Goal: Information Seeking & Learning: Learn about a topic

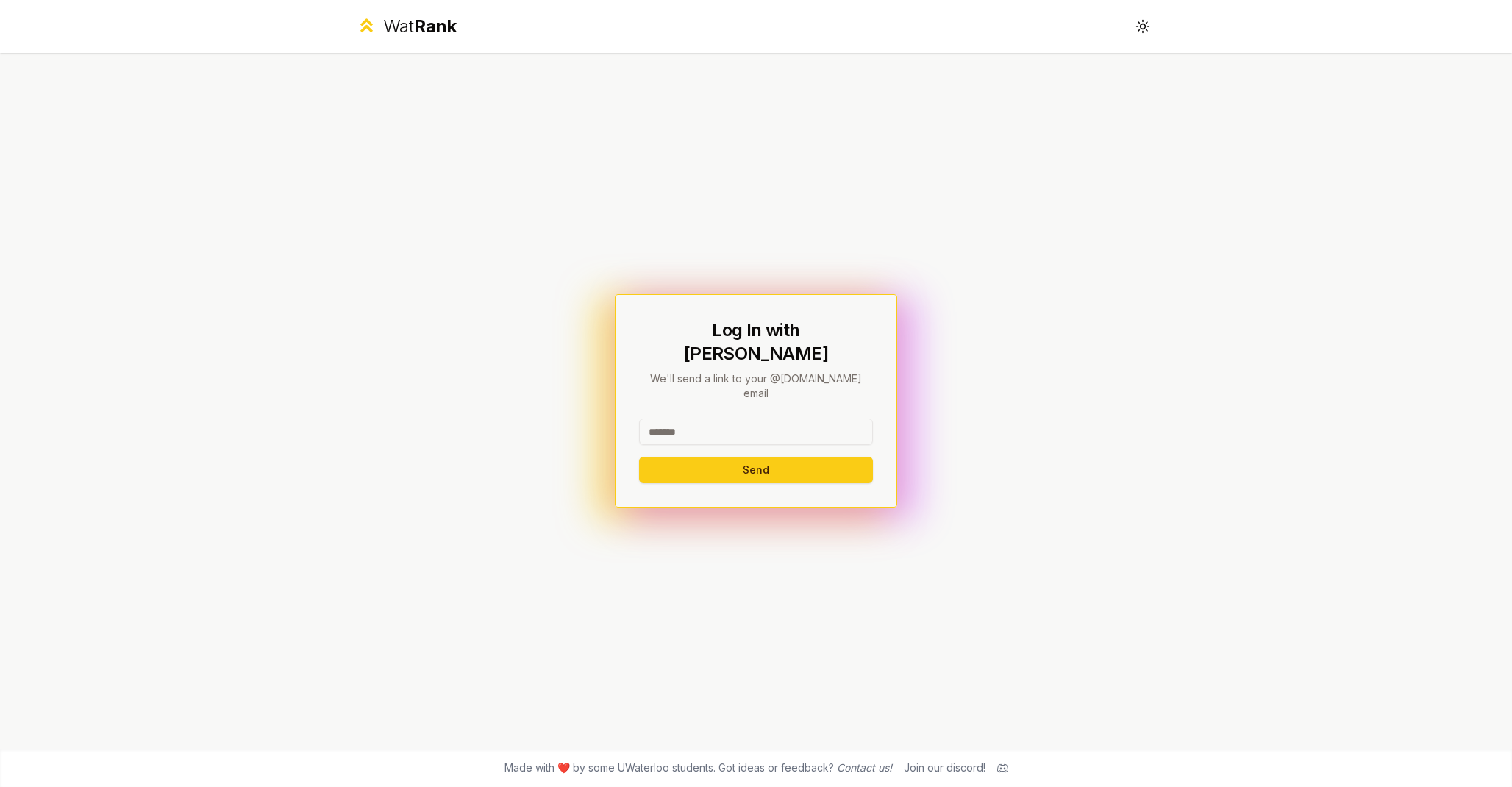
click at [699, 418] on input at bounding box center [755, 431] width 233 height 27
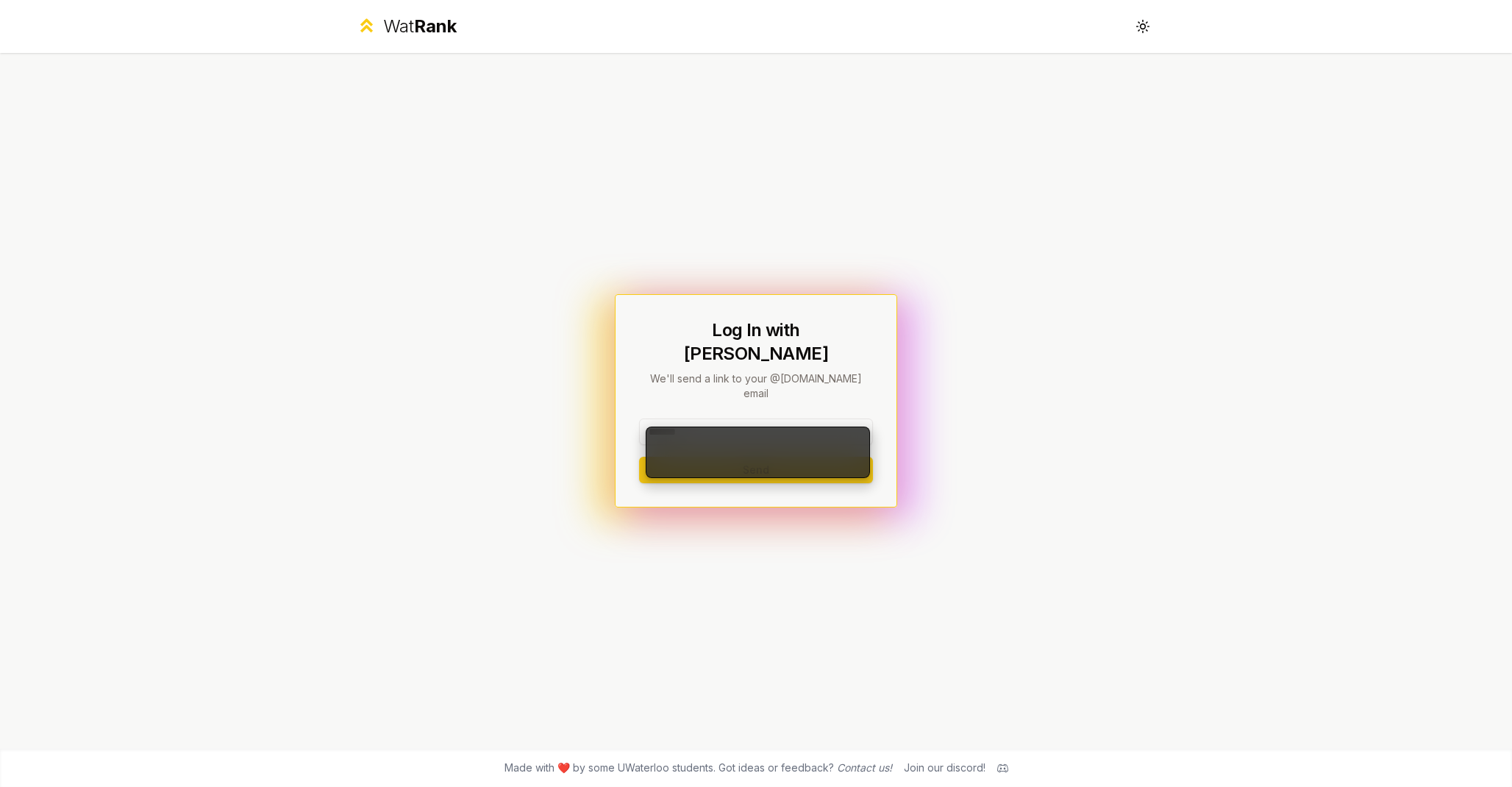
click at [530, 112] on div "Log In with WatIAM We'll send a link to your @[DOMAIN_NAME] email Send" at bounding box center [756, 400] width 847 height 696
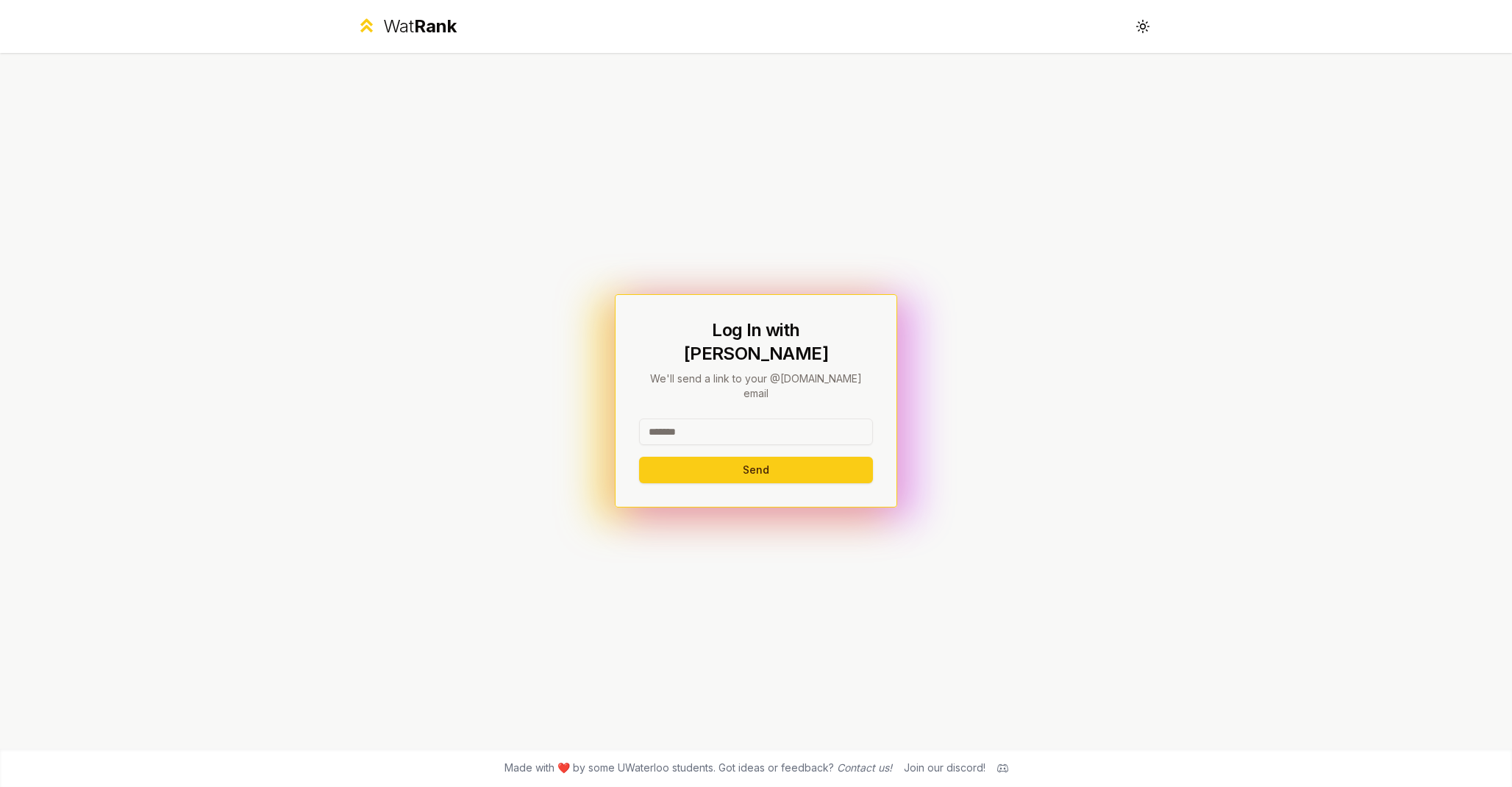
click at [402, 31] on div "Wat Rank" at bounding box center [420, 27] width 74 height 24
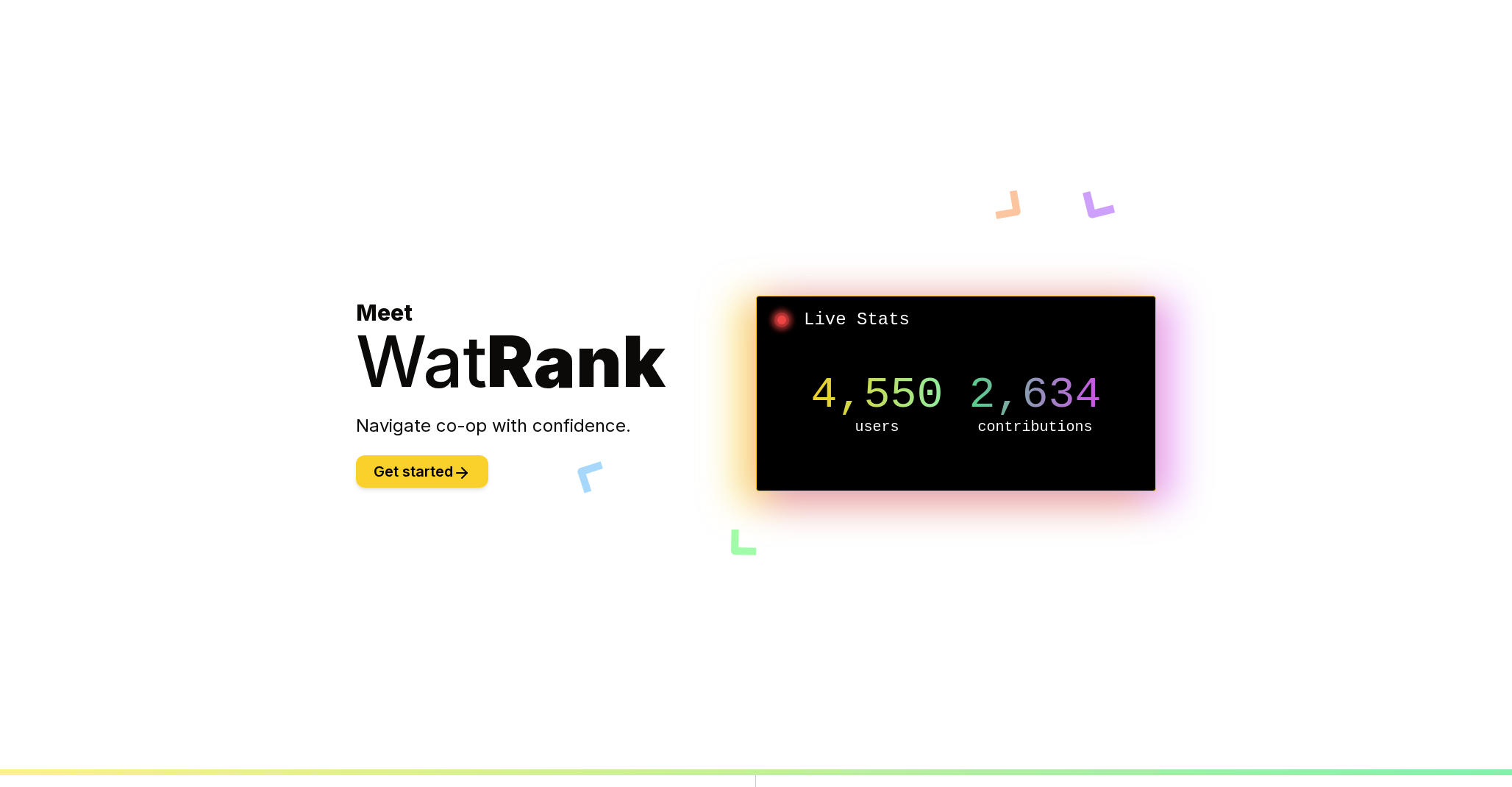
click at [442, 469] on button "Get started" at bounding box center [421, 471] width 132 height 33
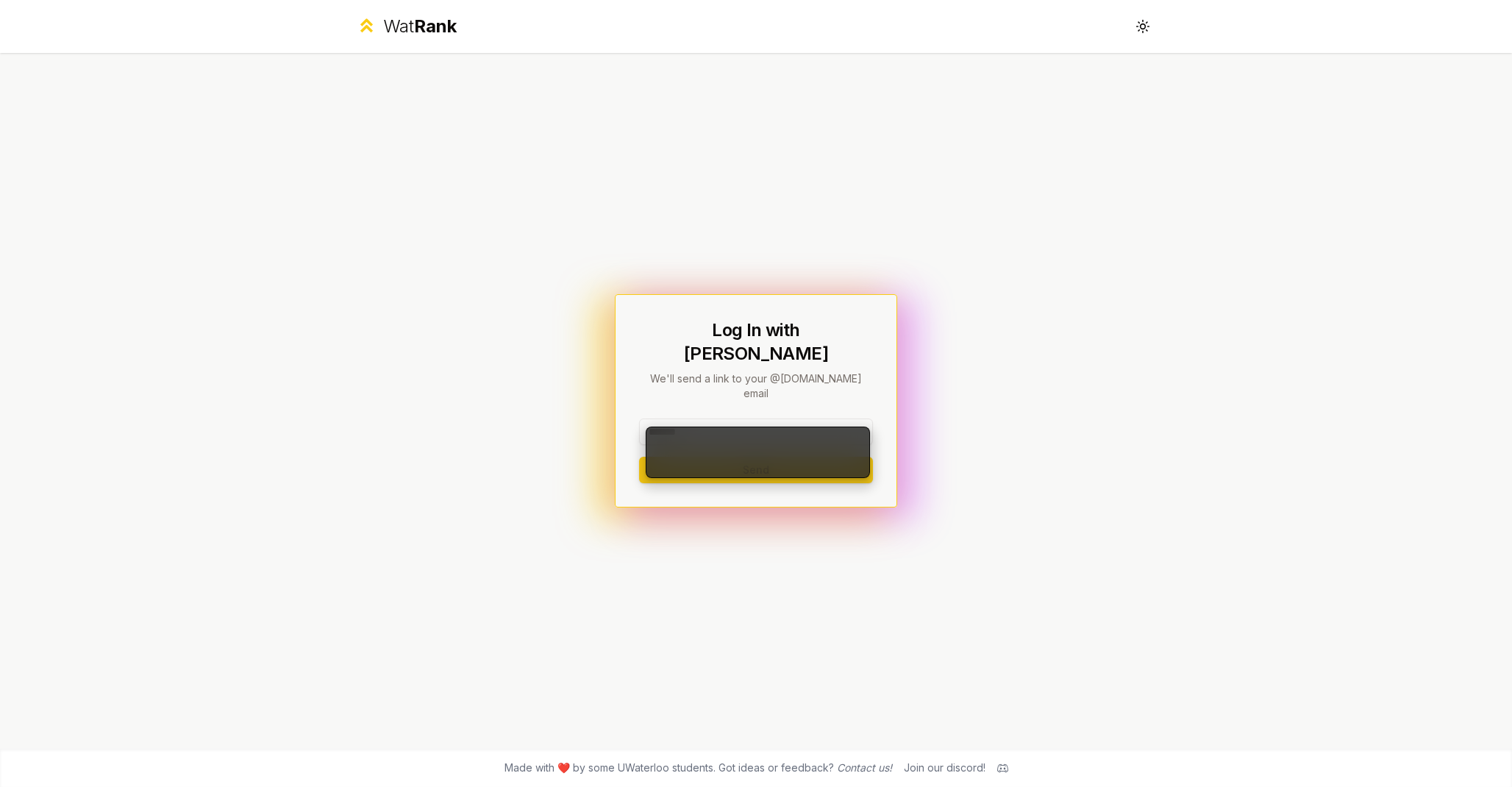
click at [706, 418] on input at bounding box center [755, 431] width 233 height 27
click at [1100, 84] on div "Log In with WatIAM We'll send a link to your @[DOMAIN_NAME] email Send" at bounding box center [756, 400] width 847 height 696
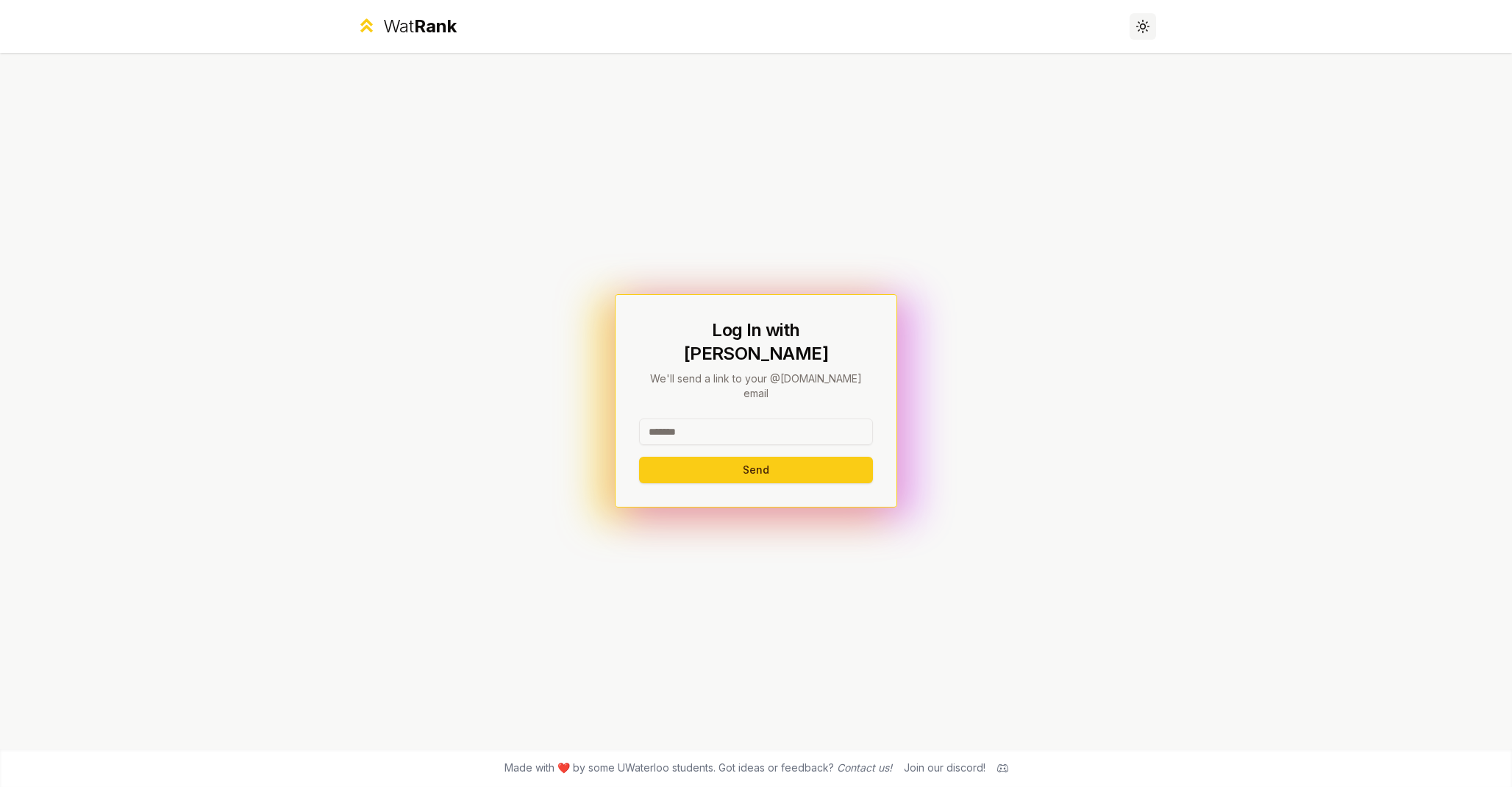
click at [1141, 24] on icon at bounding box center [1142, 26] width 14 height 14
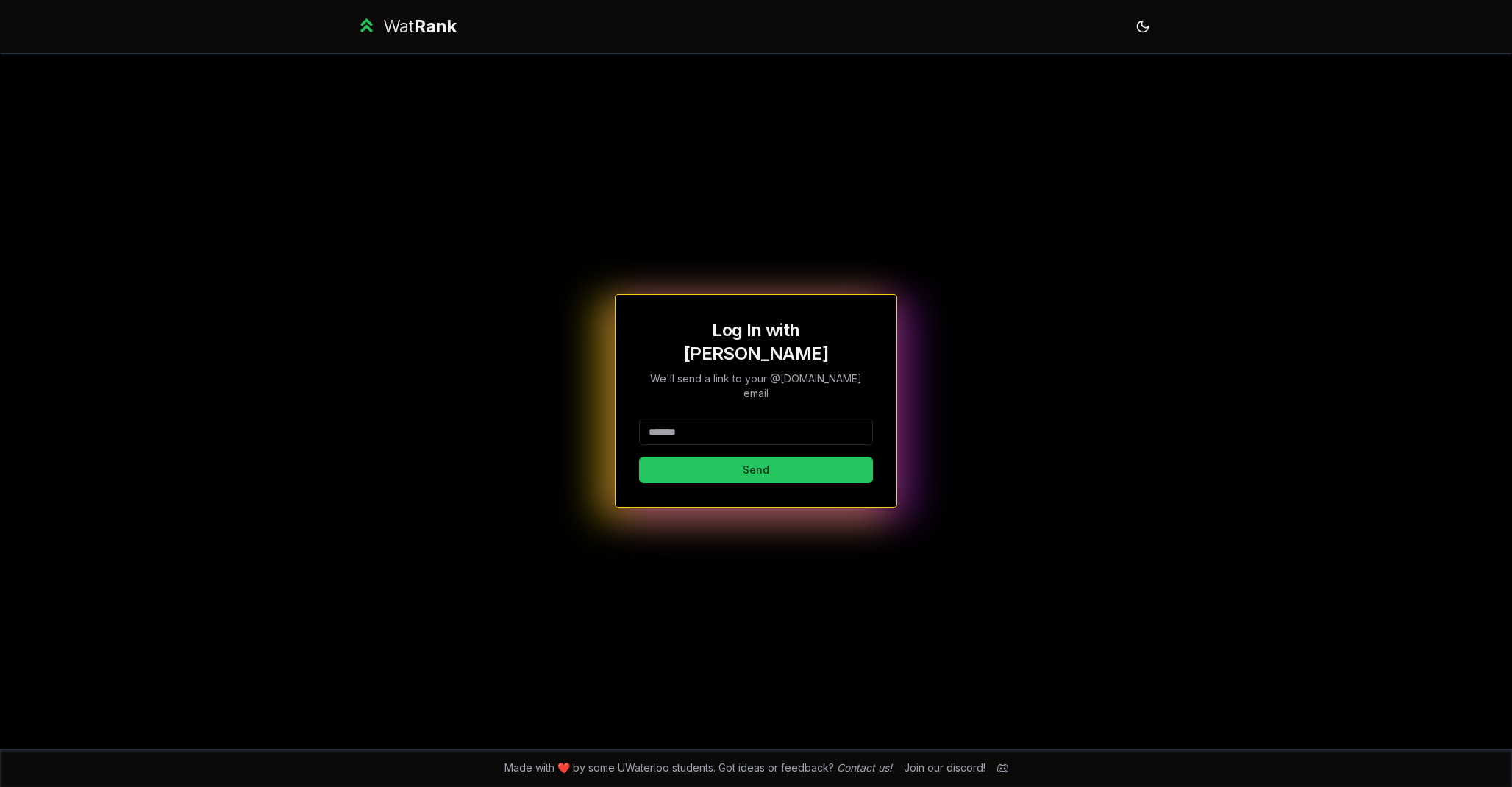
click at [697, 418] on input at bounding box center [755, 431] width 233 height 27
click at [540, 440] on div "Log In with WatIAM We'll send a link to your @[DOMAIN_NAME] email Send" at bounding box center [756, 400] width 847 height 696
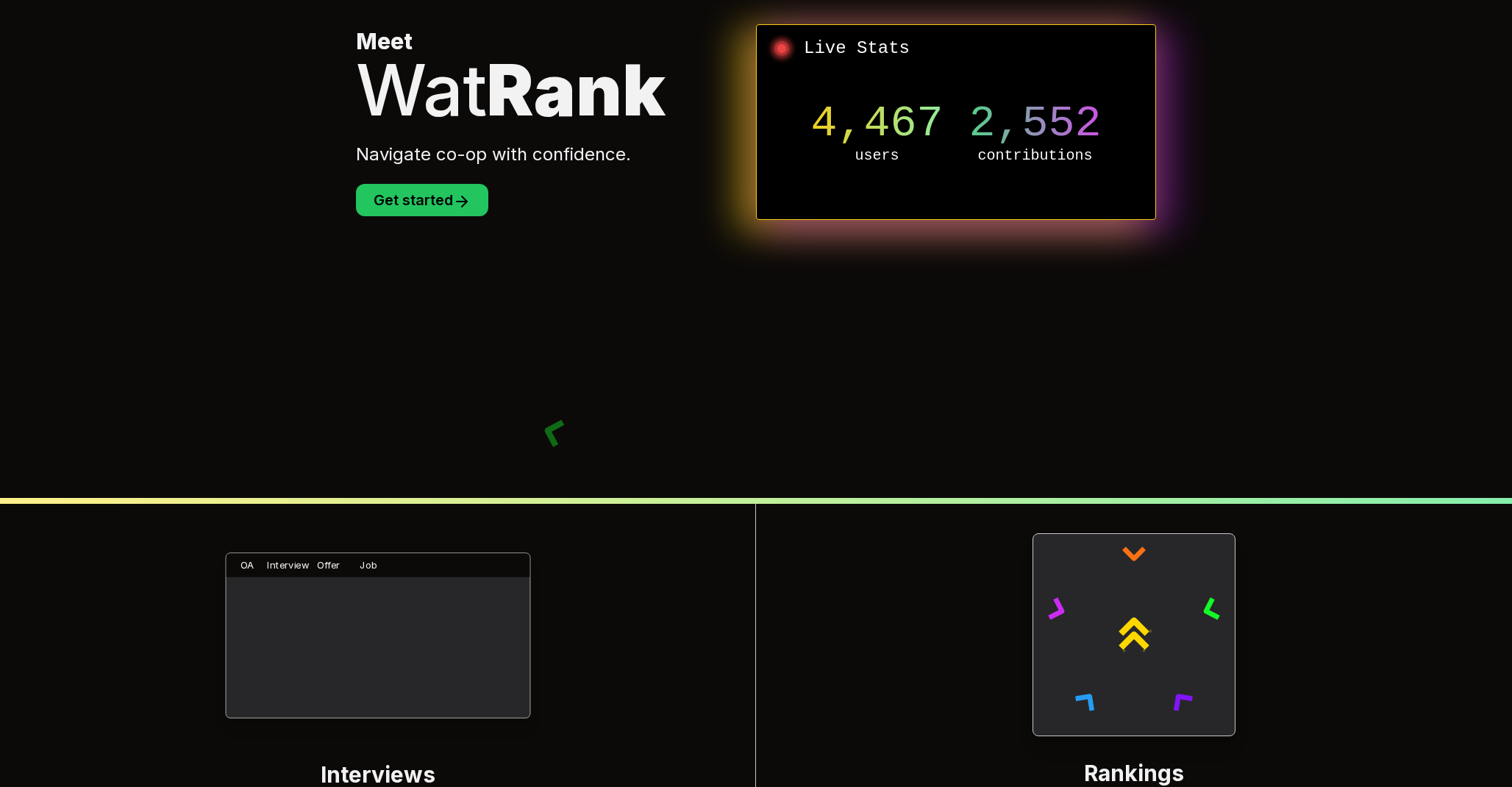
scroll to position [566, 0]
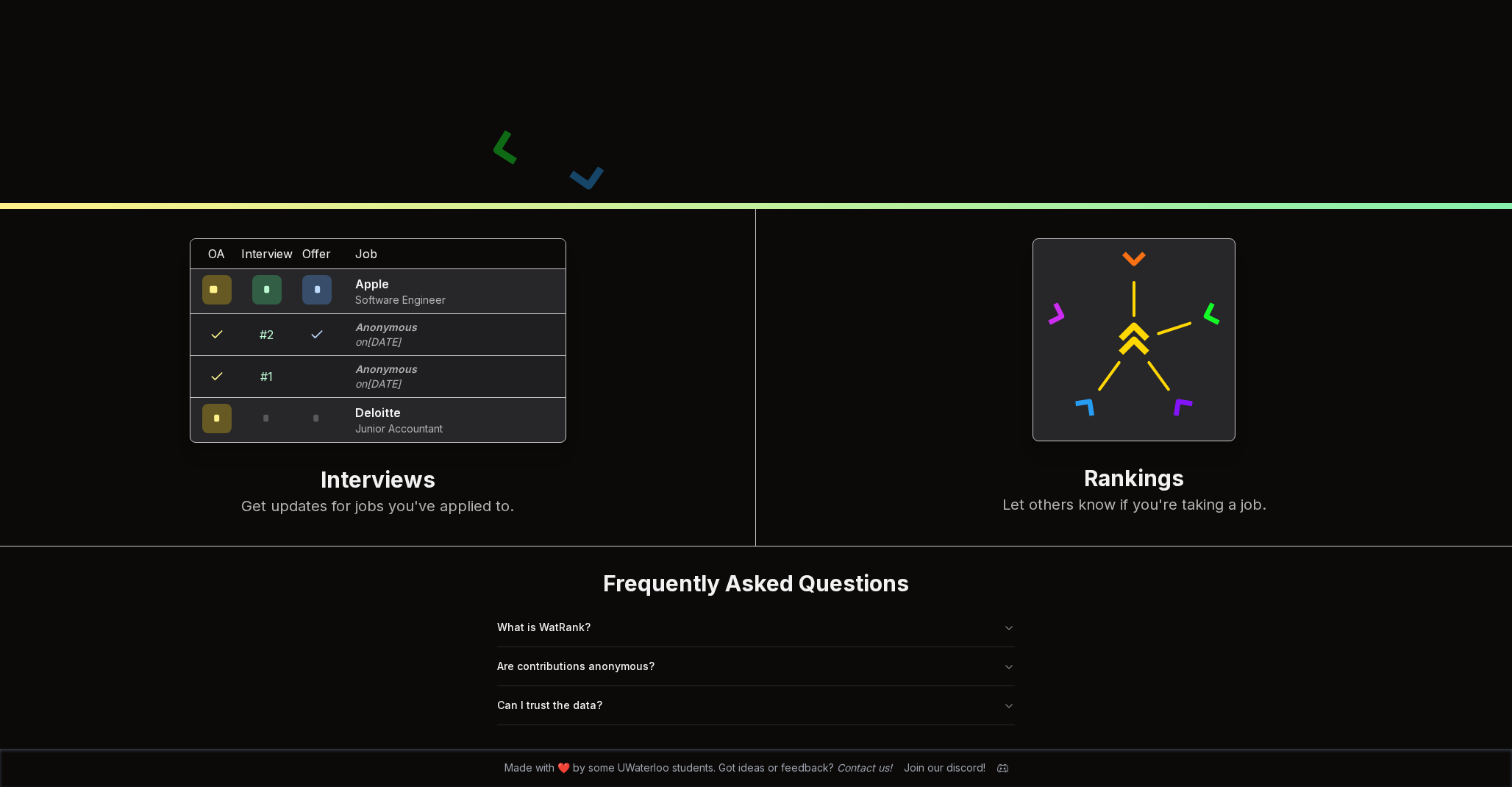
drag, startPoint x: 1112, startPoint y: 353, endPoint x: 983, endPoint y: 462, distance: 168.9
click at [983, 462] on div "Rankings Let others know if you're taking a job." at bounding box center [1134, 378] width 756 height 338
drag, startPoint x: 633, startPoint y: 154, endPoint x: 1081, endPoint y: 315, distance: 476.1
click at [1085, 316] on body "Meet Wat Rank Navigate co-op with confidence. Get started Live Stats 4,550 user…" at bounding box center [756, 110] width 1512 height 1353
click at [957, 316] on div "Rankings Let others know if you're taking a job." at bounding box center [1134, 378] width 756 height 338
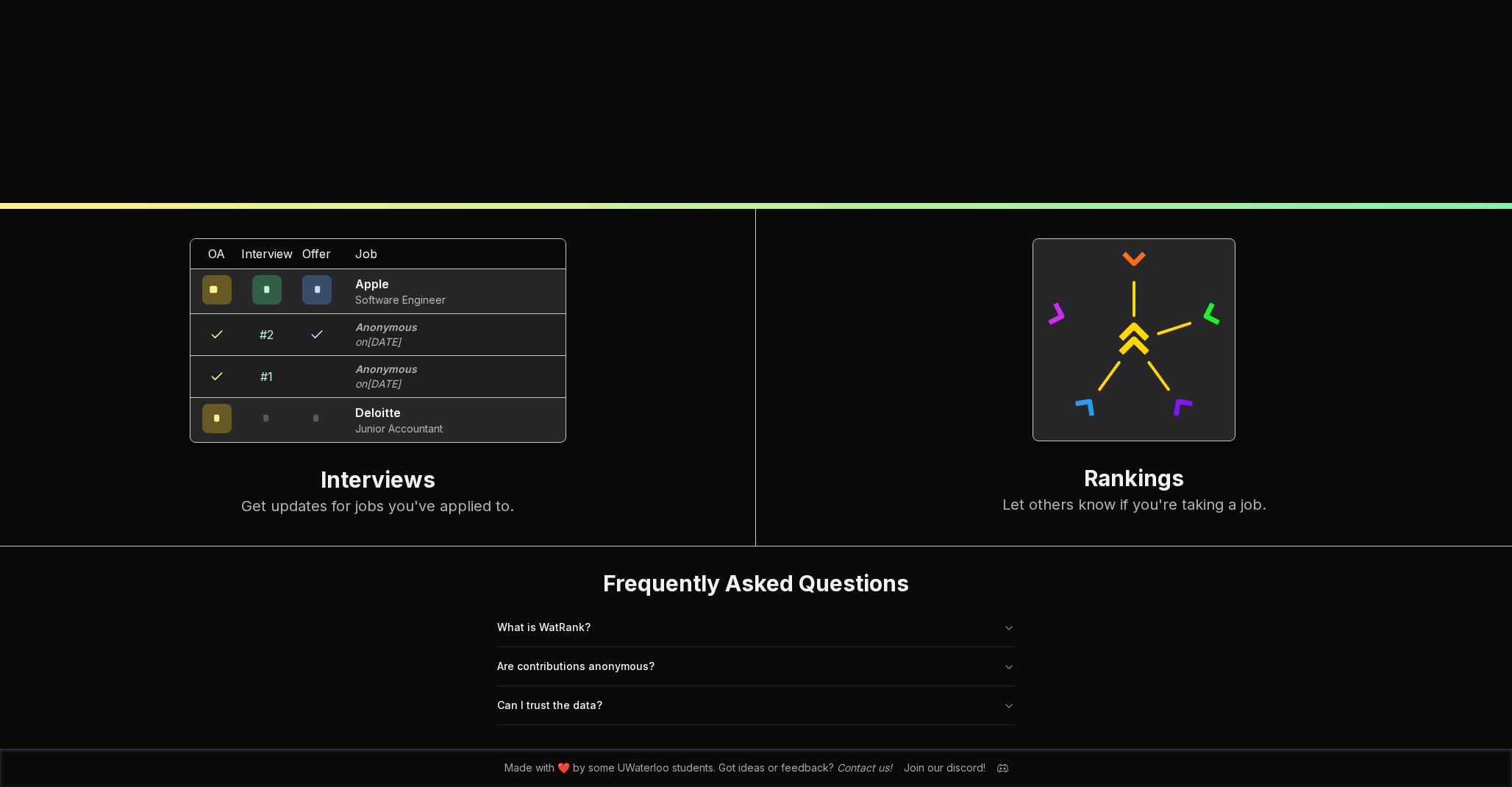
drag, startPoint x: 1153, startPoint y: 321, endPoint x: 832, endPoint y: 287, distance: 322.8
click at [832, 290] on div "Rankings Let others know if you're taking a job." at bounding box center [1134, 378] width 756 height 338
click at [125, 622] on body "Meet Wat Rank Navigate co-op with confidence. Get started Live Stats 4,550 user…" at bounding box center [756, 110] width 1512 height 1353
